Goal: Task Accomplishment & Management: Manage account settings

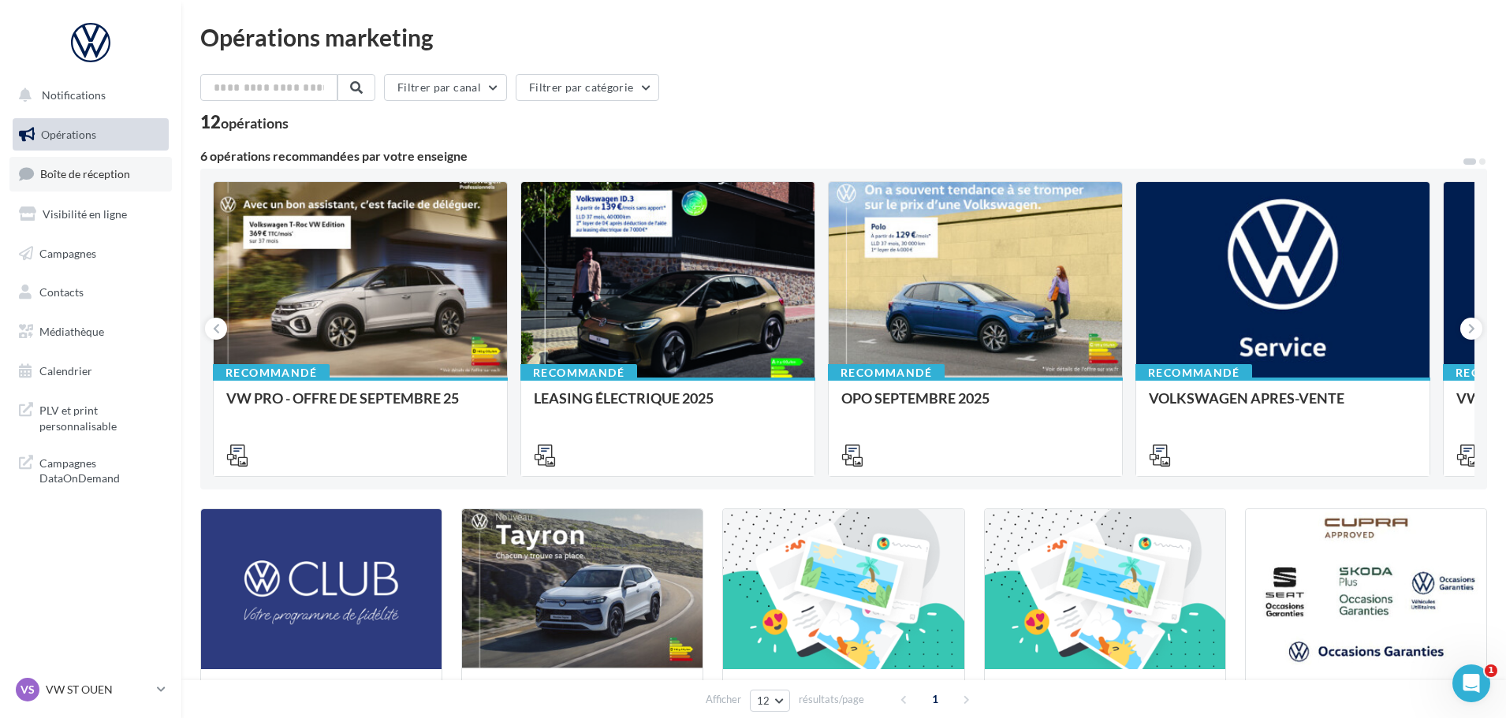
click at [81, 172] on span "Boîte de réception" at bounding box center [85, 173] width 90 height 13
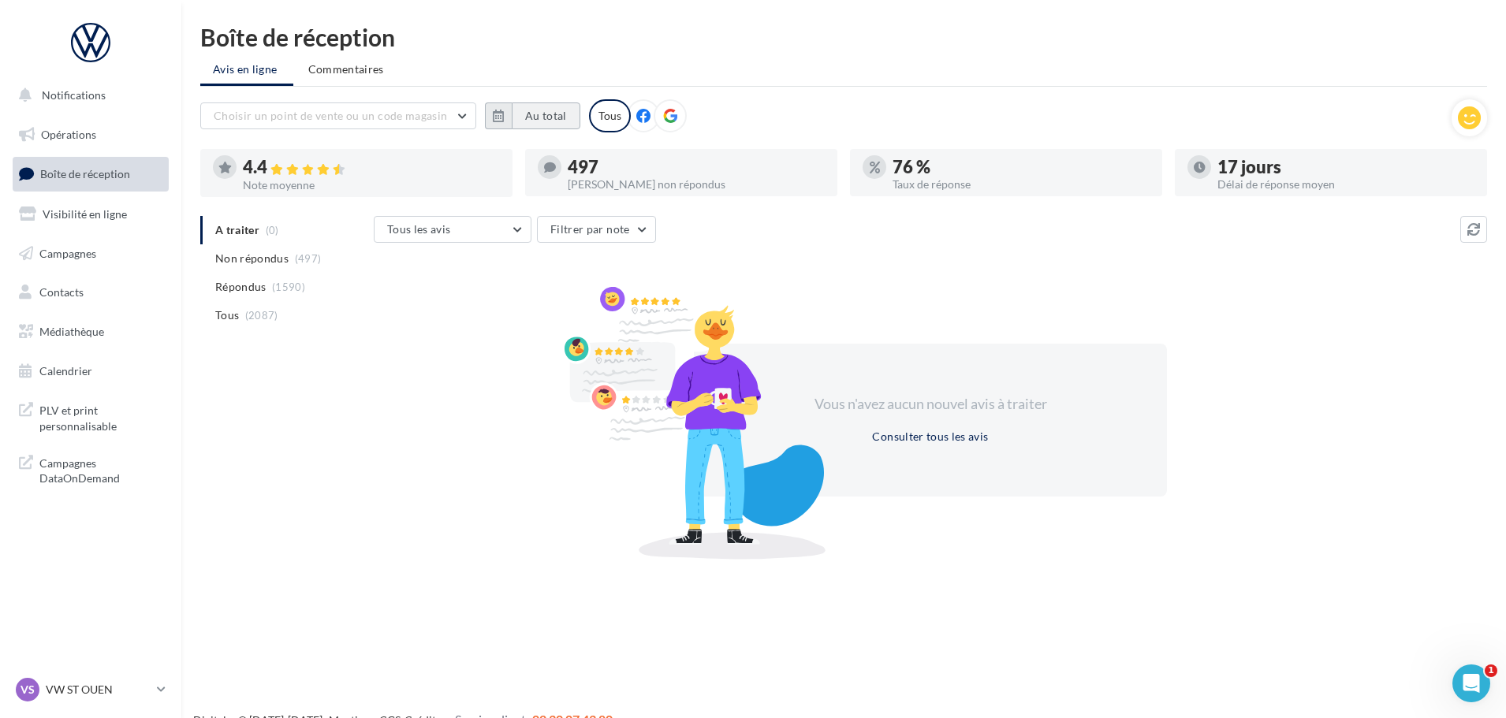
click at [519, 114] on button "Au total" at bounding box center [546, 115] width 69 height 27
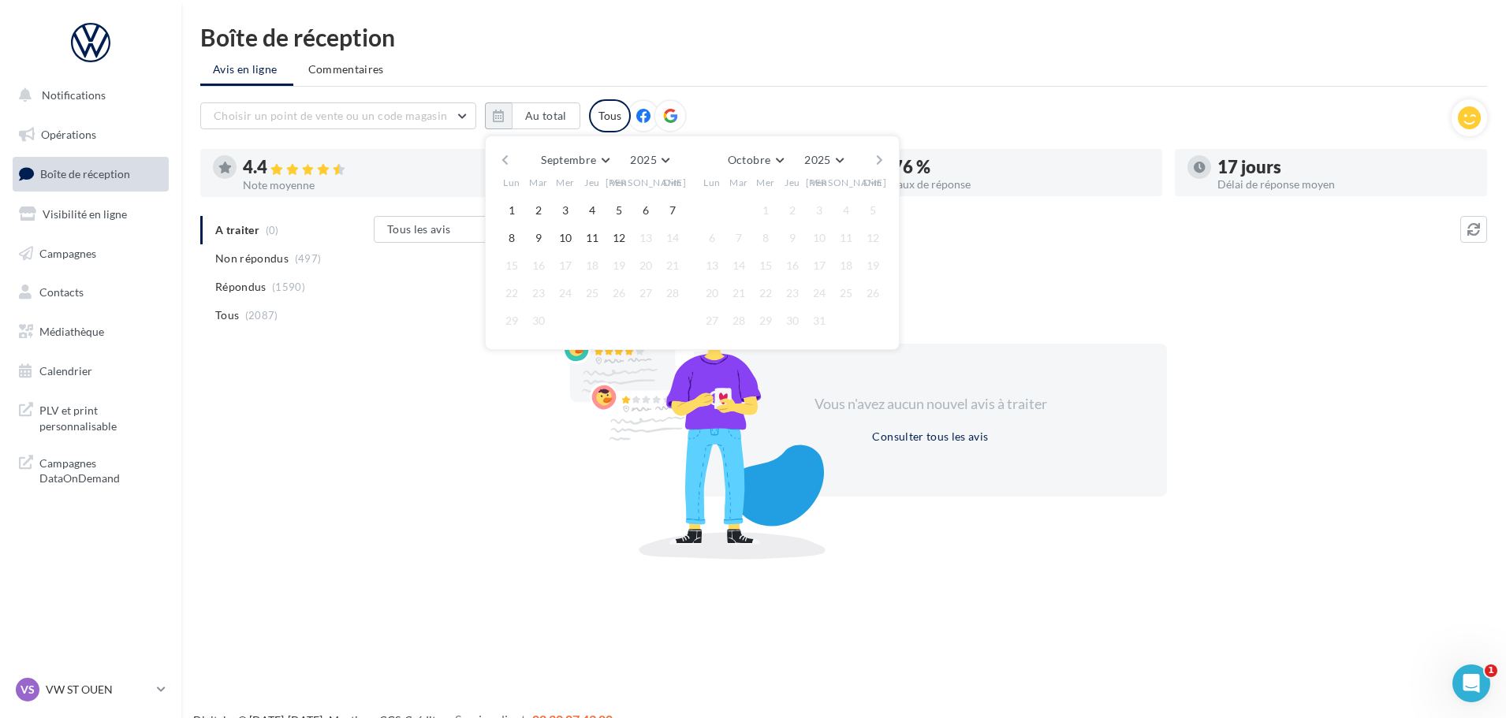
click at [503, 160] on button "button" at bounding box center [504, 160] width 13 height 22
click at [501, 154] on button "button" at bounding box center [504, 160] width 13 height 22
click at [539, 213] on button "1" at bounding box center [539, 211] width 24 height 24
click at [873, 159] on button "button" at bounding box center [879, 160] width 13 height 22
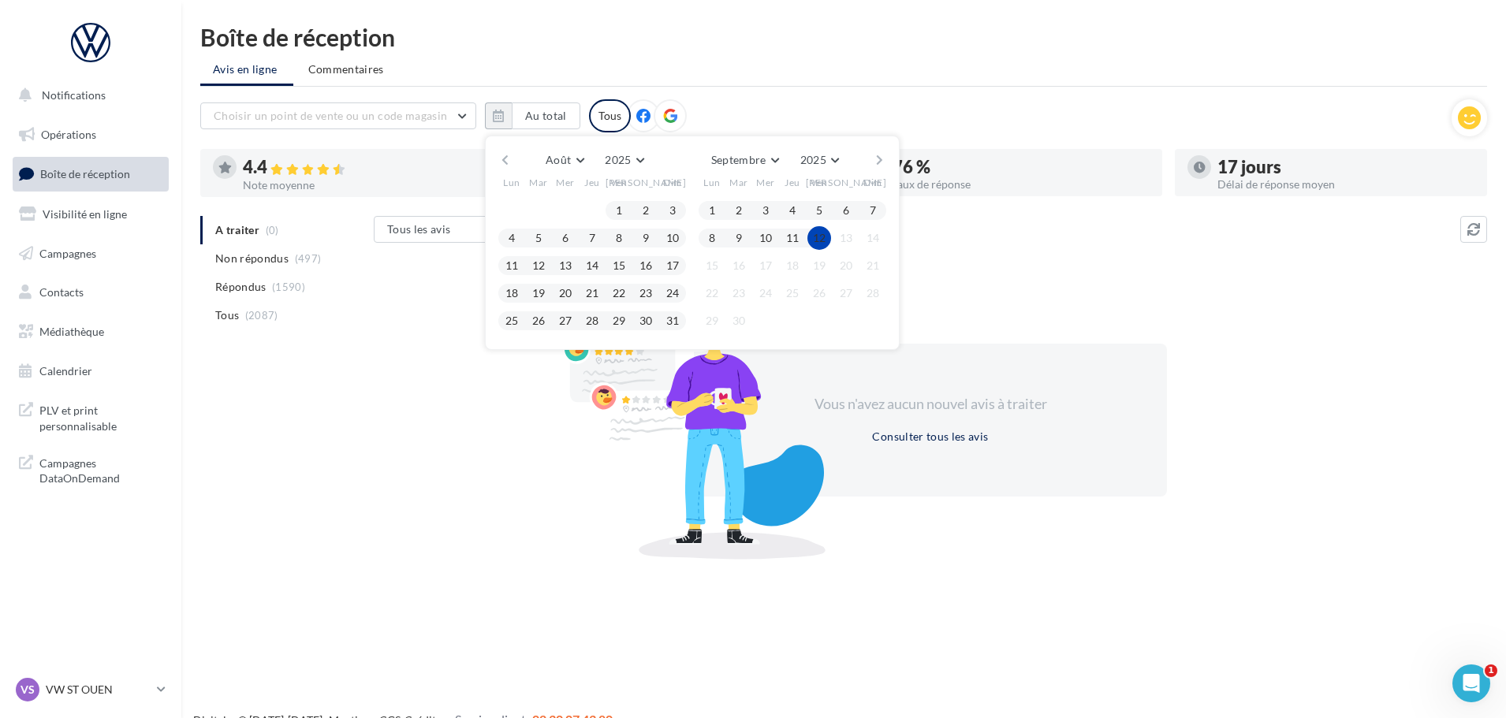
click at [818, 238] on button "12" at bounding box center [819, 238] width 24 height 24
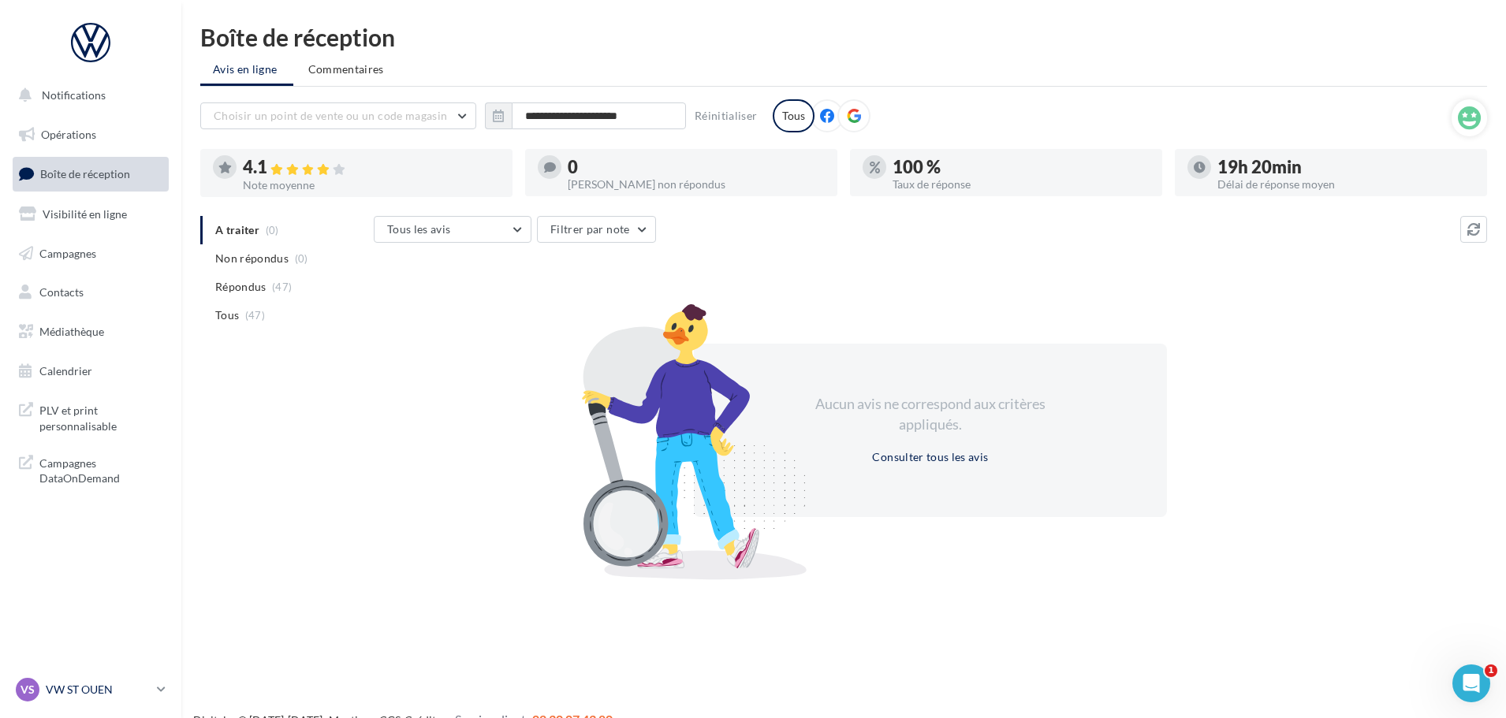
click at [81, 687] on p "VW ST OUEN" at bounding box center [98, 690] width 105 height 16
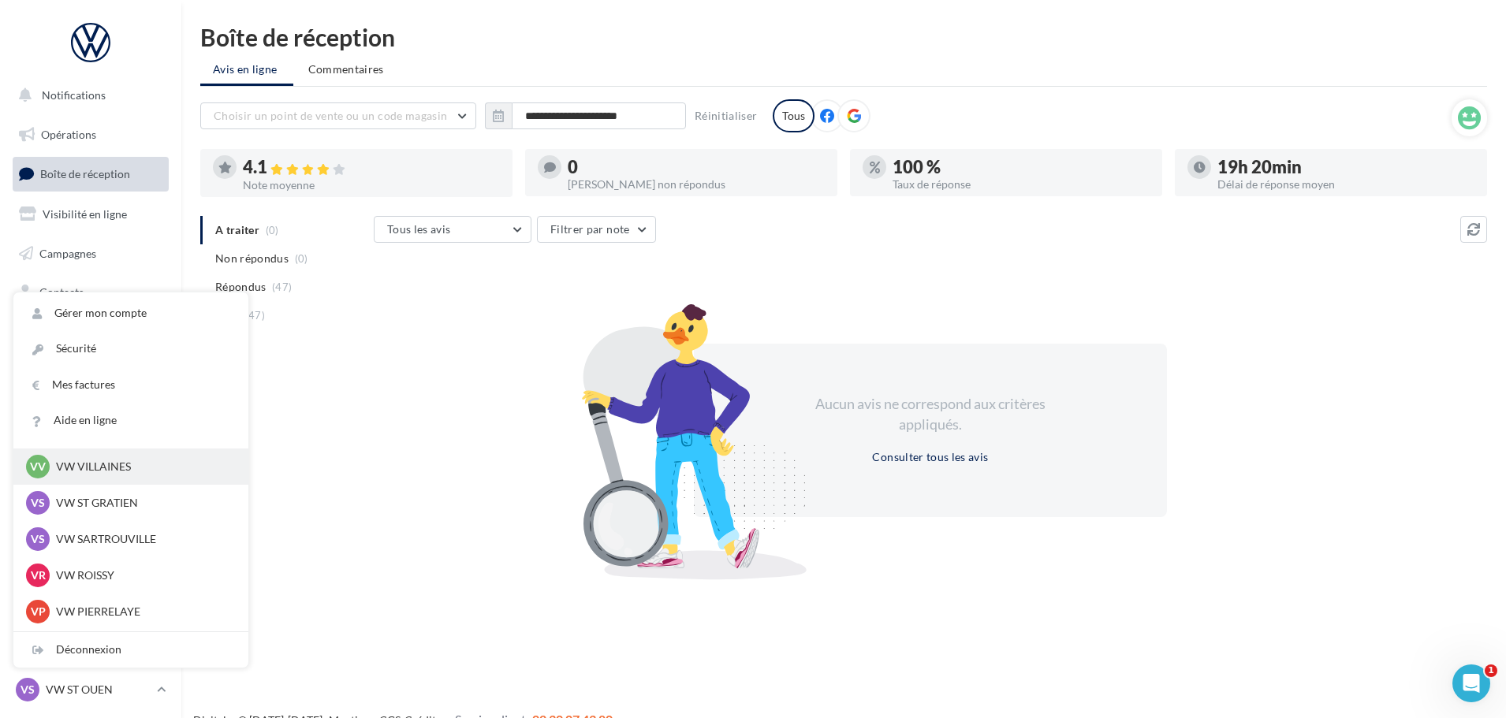
scroll to position [158, 0]
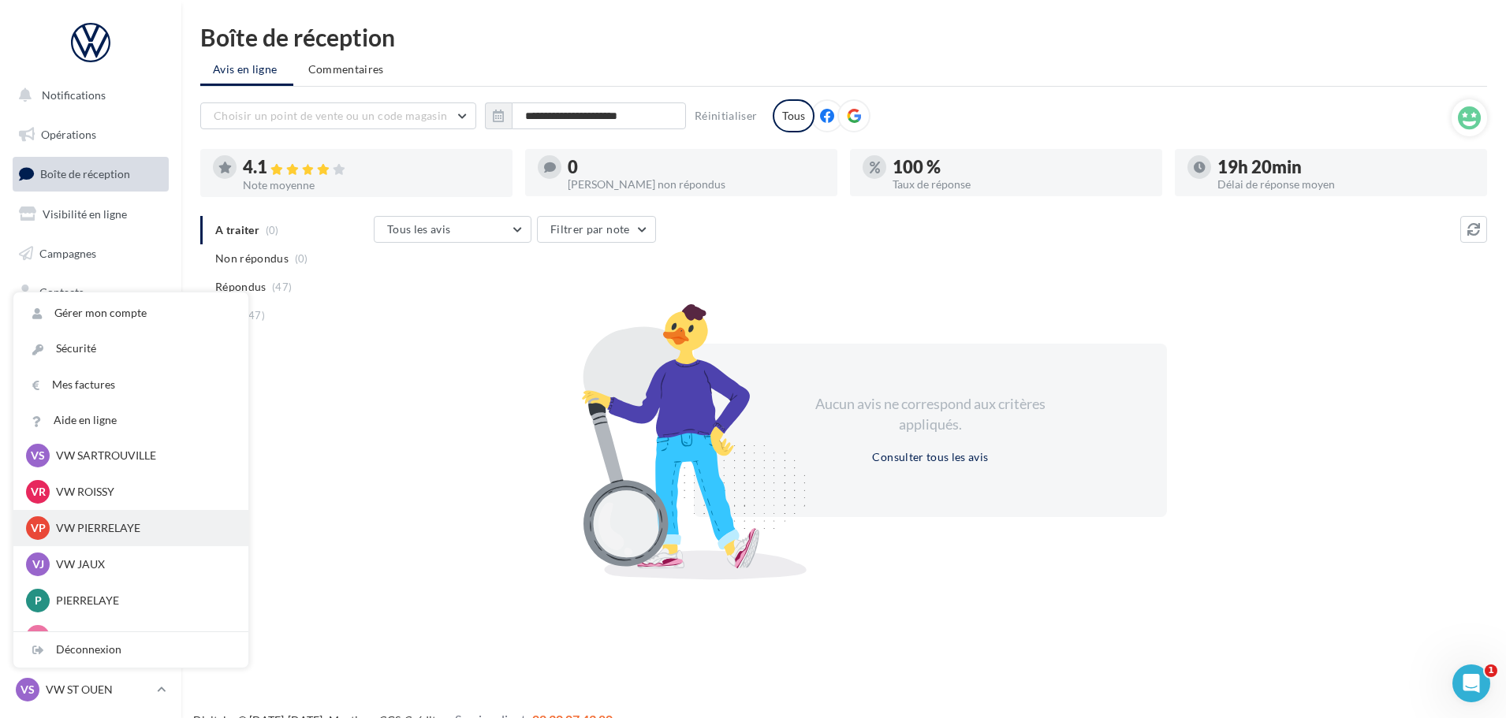
click at [107, 537] on div "VP VW PIERRELAYE vw-pie-gvf" at bounding box center [131, 528] width 210 height 24
